Goal: Task Accomplishment & Management: Manage account settings

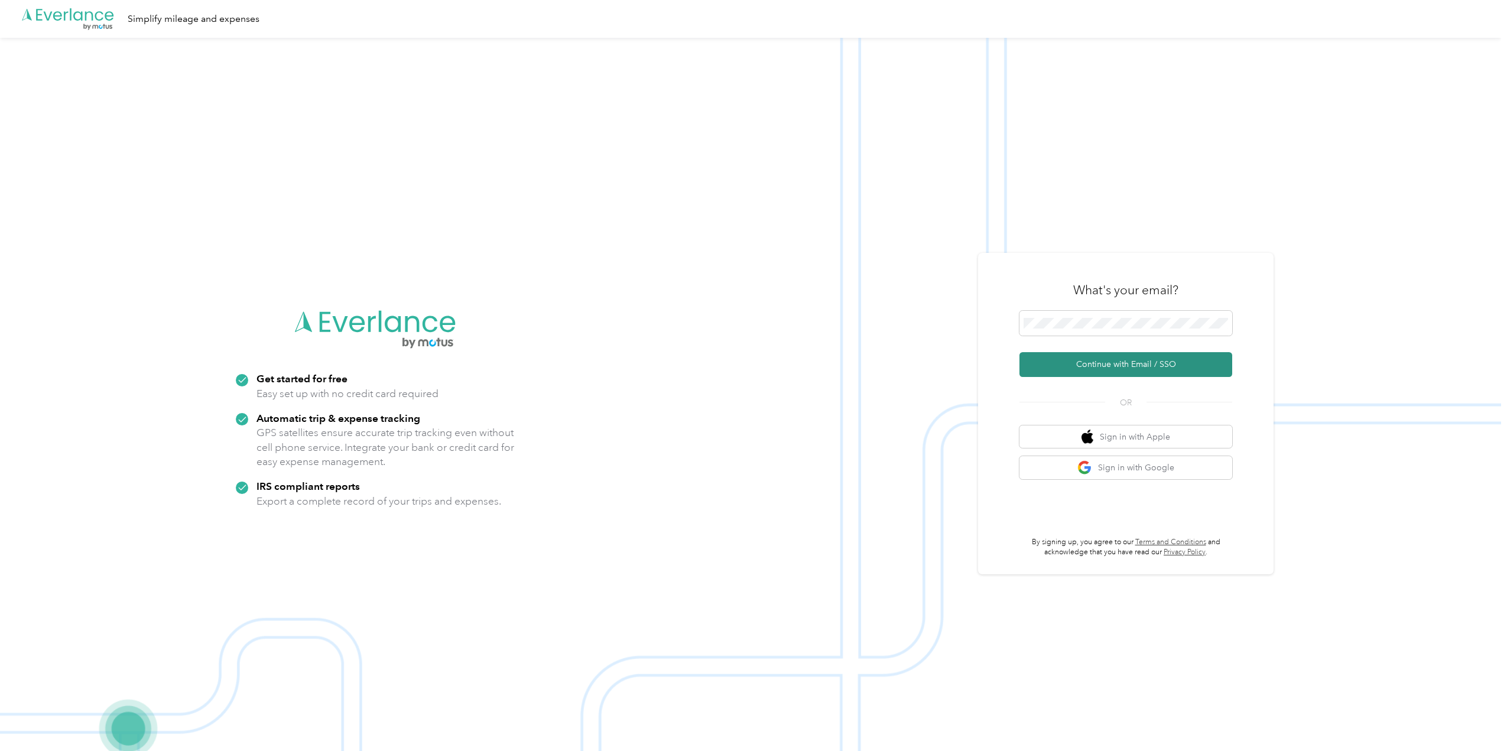
click at [1058, 362] on button "Continue with Email / SSO" at bounding box center [1125, 364] width 213 height 25
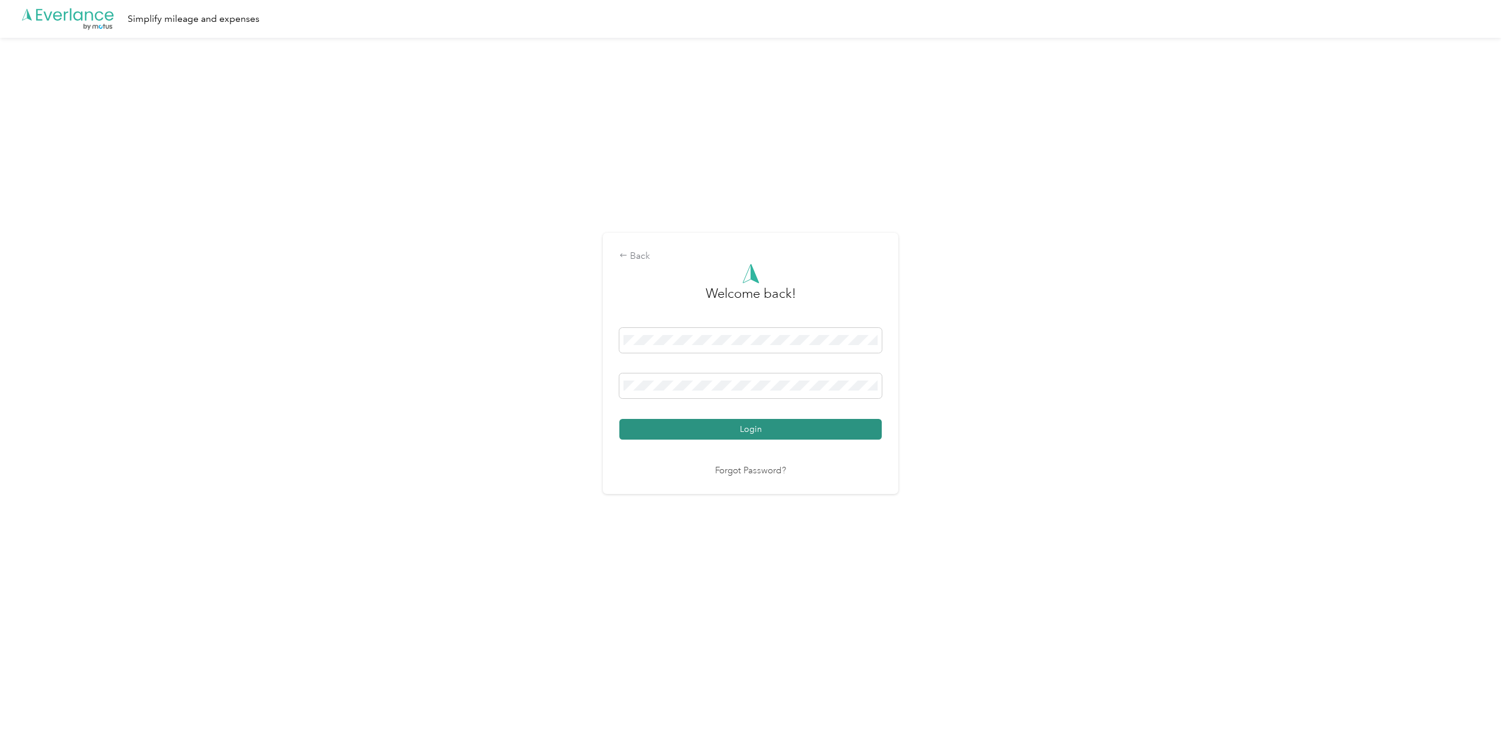
click at [712, 426] on button "Login" at bounding box center [750, 429] width 262 height 21
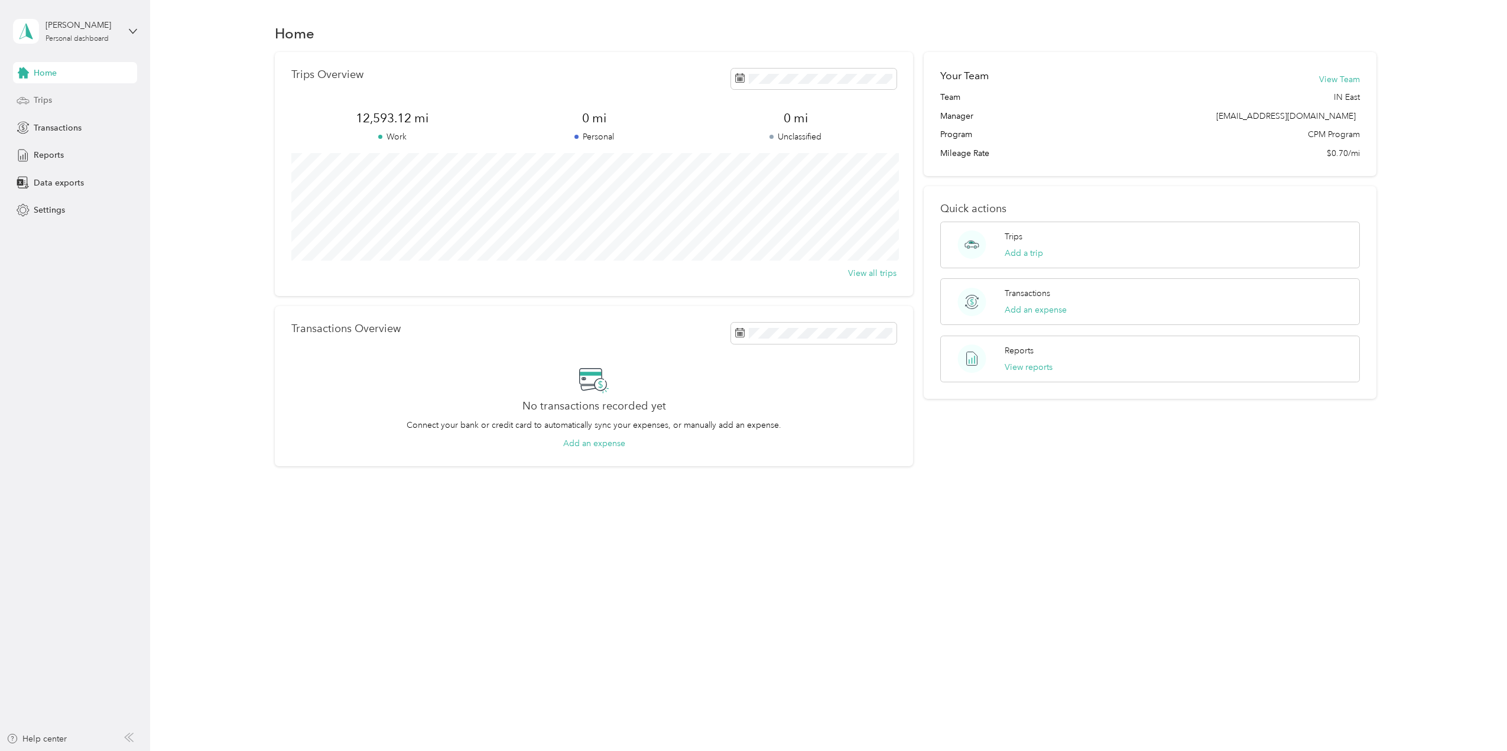
click at [50, 106] on span "Trips" at bounding box center [43, 100] width 18 height 12
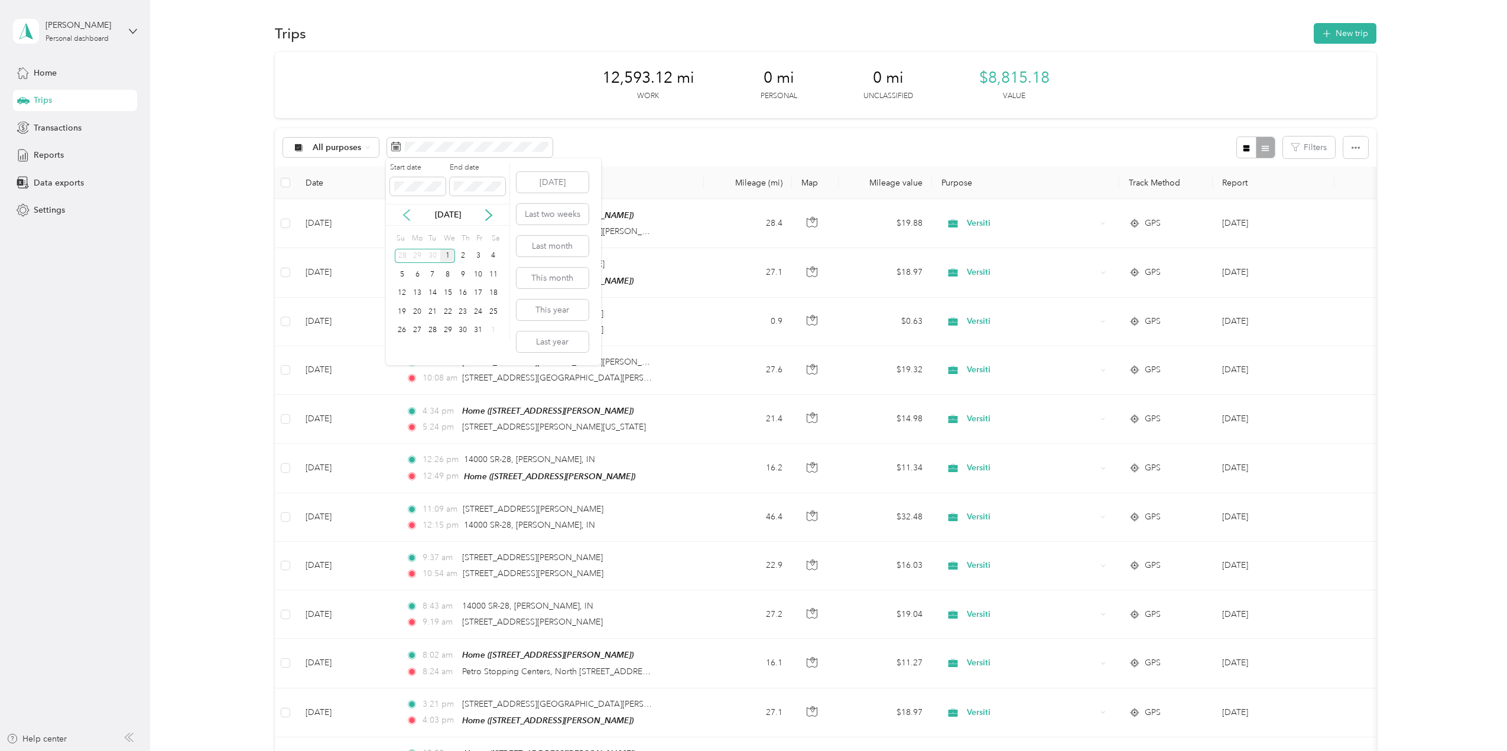
click at [408, 216] on icon at bounding box center [407, 215] width 12 height 12
click at [397, 310] on div "21" at bounding box center [402, 311] width 15 height 15
click at [495, 312] on div "27" at bounding box center [493, 311] width 15 height 15
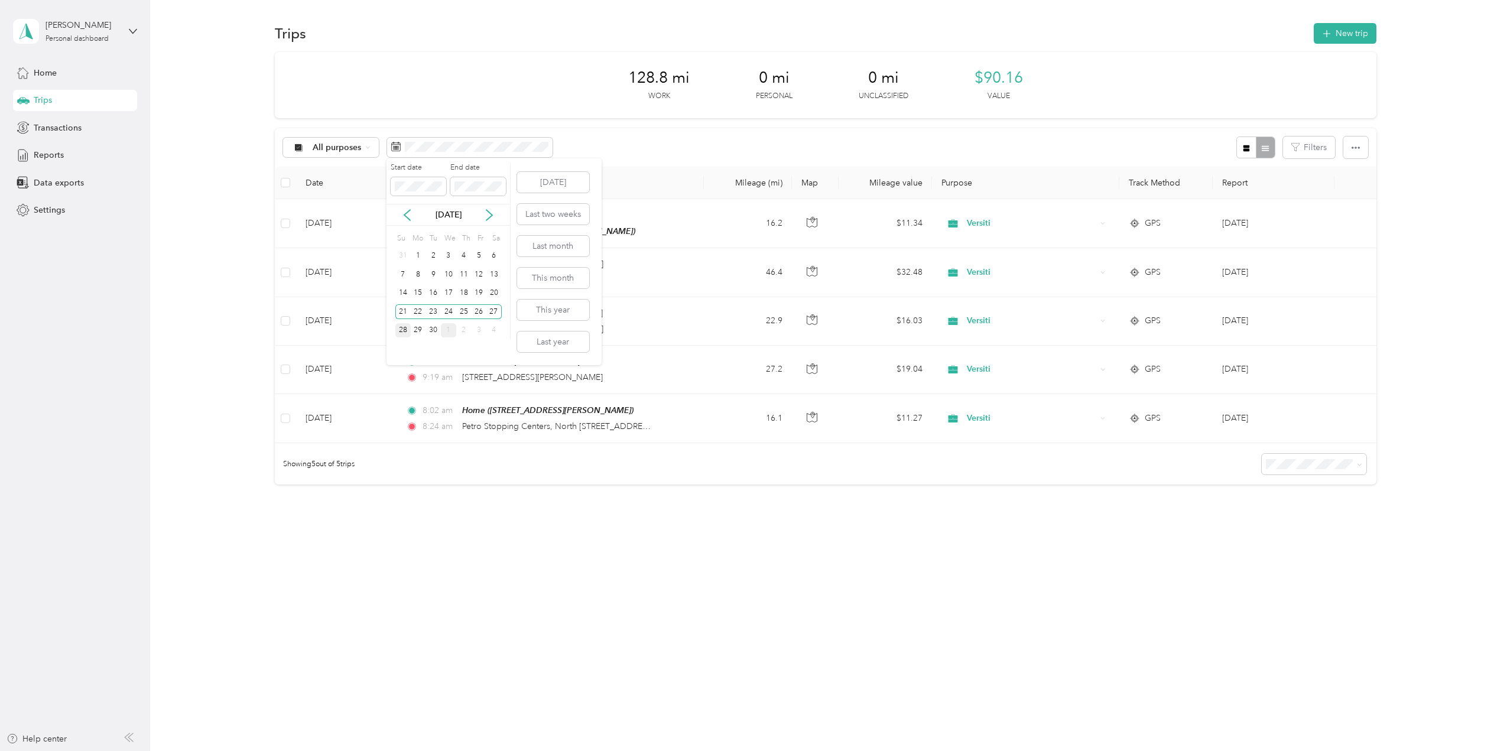
click at [398, 334] on div "28" at bounding box center [402, 330] width 15 height 15
click at [432, 330] on div "30" at bounding box center [433, 330] width 15 height 15
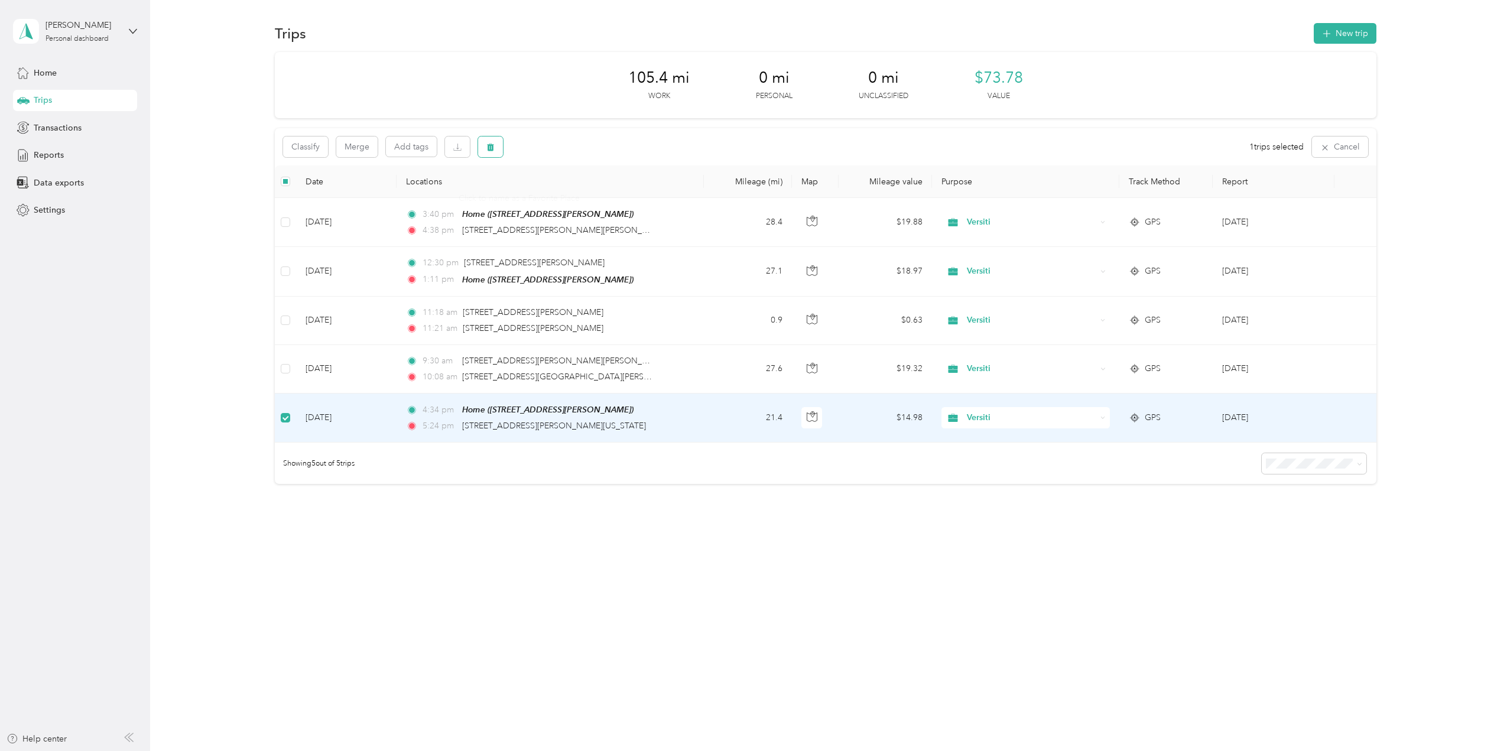
click at [482, 148] on button "button" at bounding box center [490, 147] width 25 height 21
click at [572, 195] on button "Yes" at bounding box center [578, 196] width 23 height 19
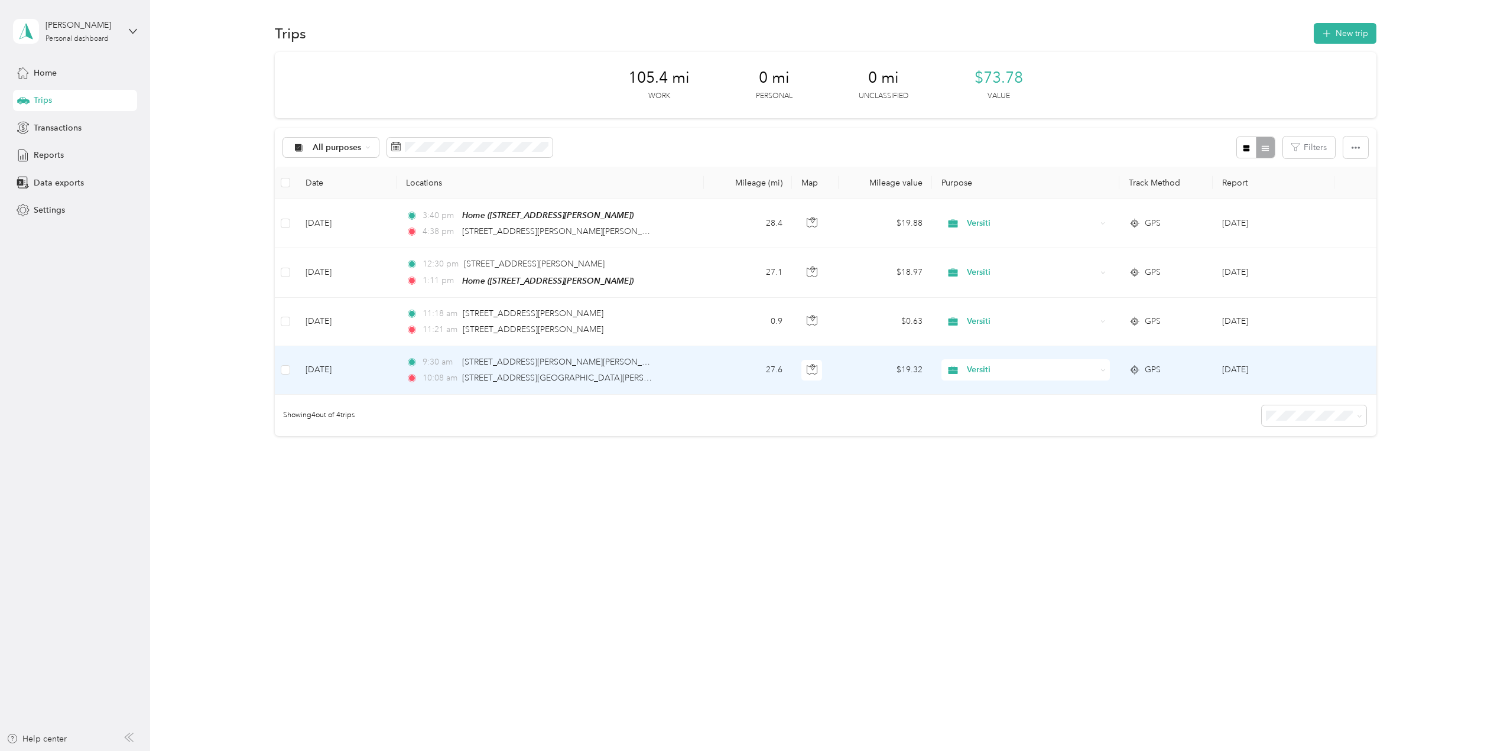
click at [321, 363] on td "[DATE]" at bounding box center [346, 370] width 100 height 48
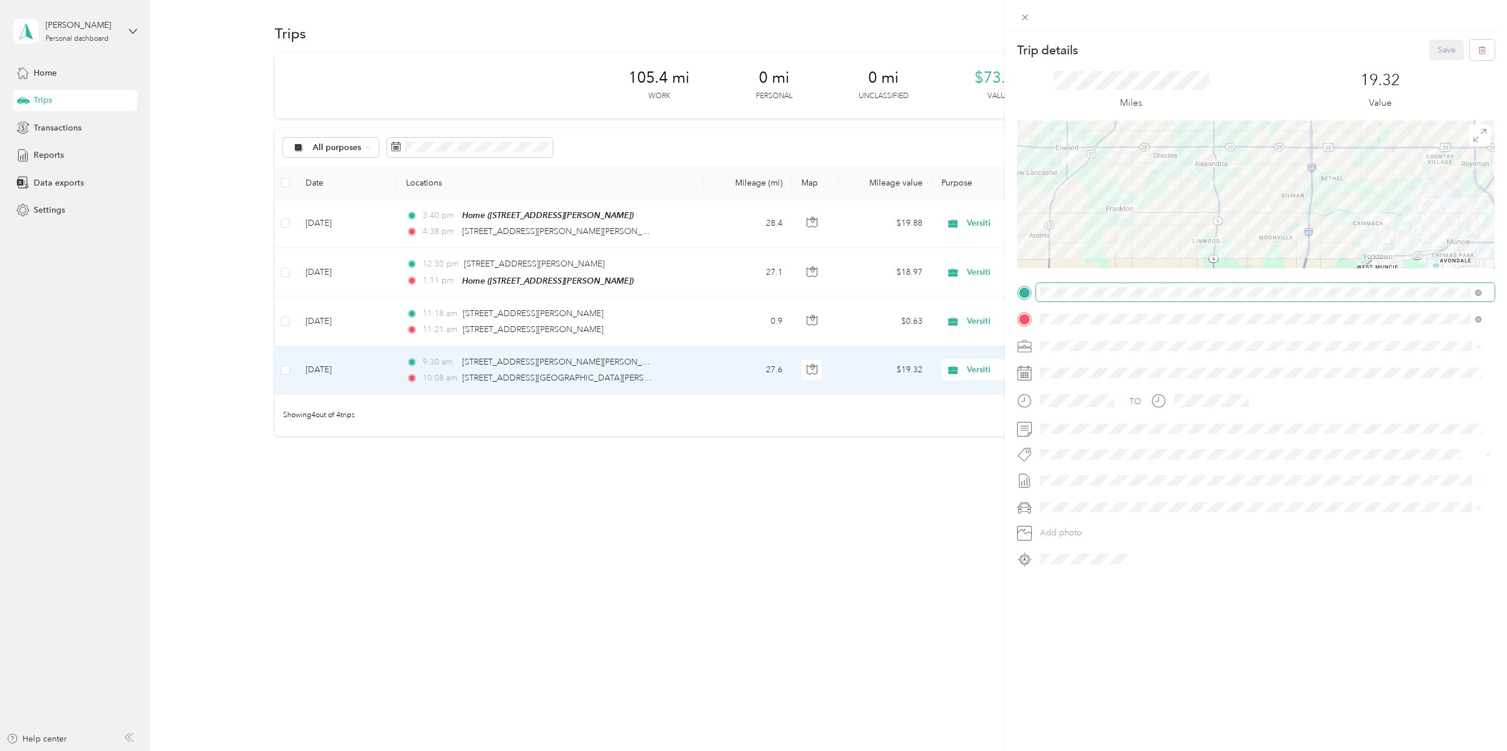
click at [1183, 285] on span at bounding box center [1265, 292] width 459 height 19
click at [1083, 342] on strong "Home" at bounding box center [1074, 339] width 23 height 11
click at [1434, 47] on button "Save" at bounding box center [1447, 50] width 34 height 21
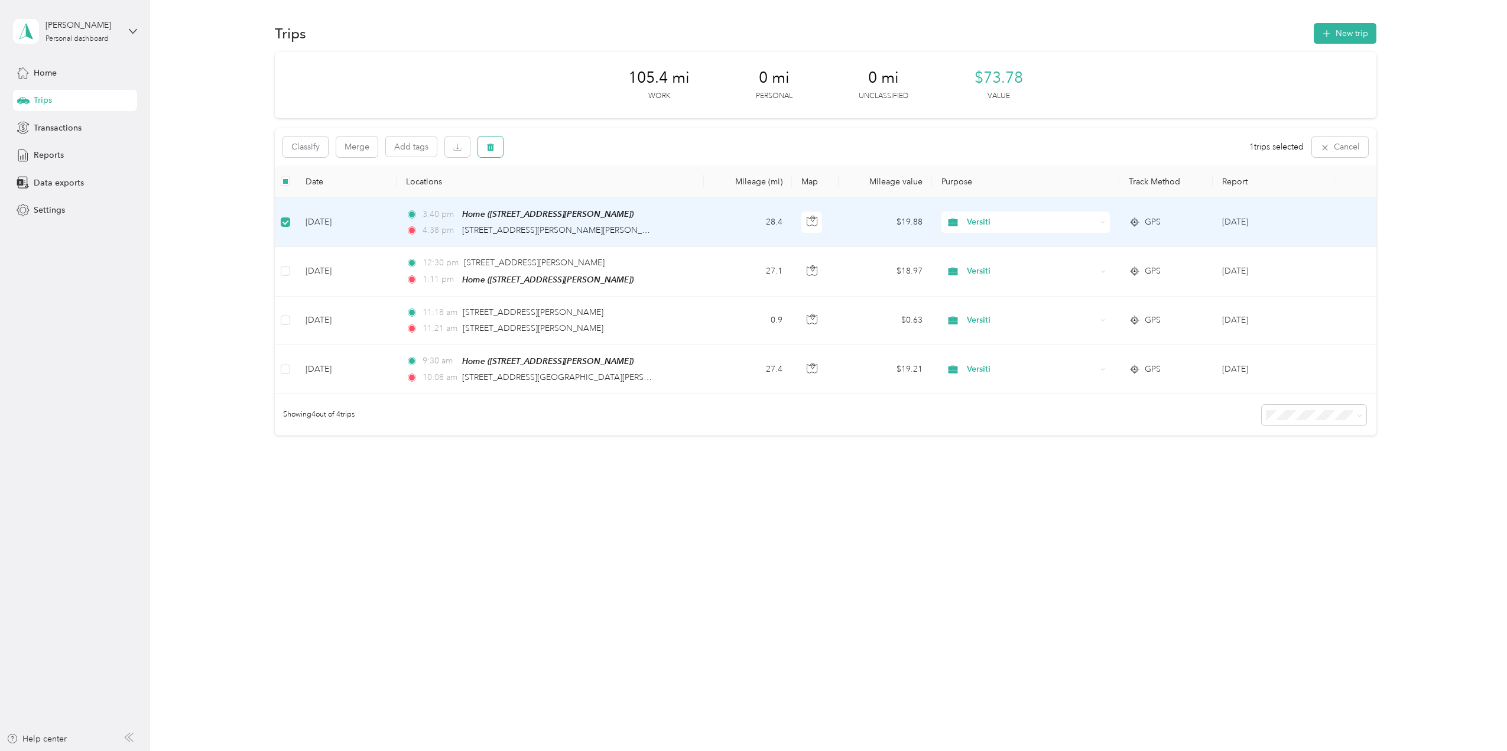
click at [498, 147] on button "button" at bounding box center [490, 147] width 25 height 21
click at [572, 193] on button "Yes" at bounding box center [578, 196] width 23 height 19
